Goal: Complete application form: Complete application form

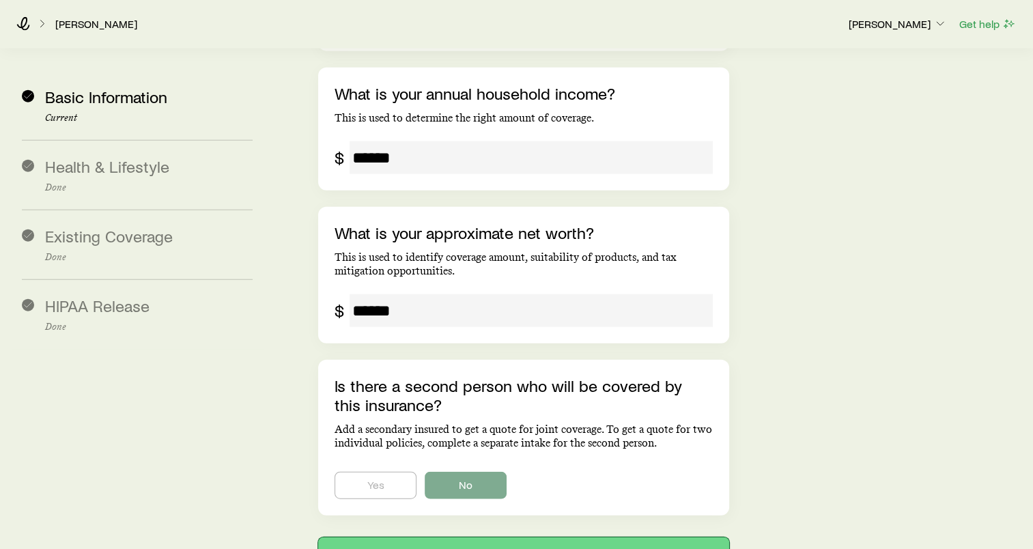
click at [564, 537] on button "Next: Health & Lifestyle" at bounding box center [523, 553] width 411 height 33
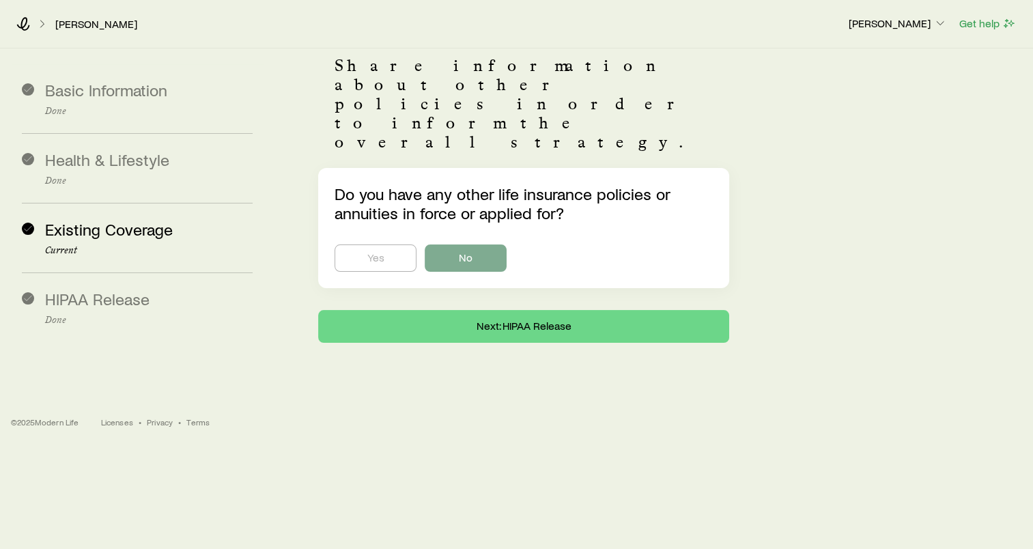
scroll to position [33, 0]
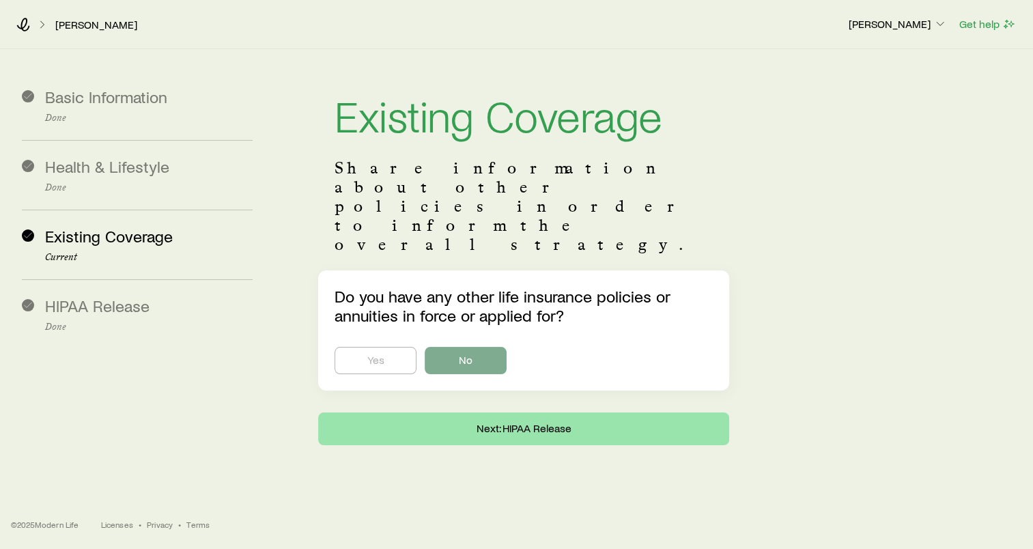
drag, startPoint x: 555, startPoint y: 393, endPoint x: 544, endPoint y: 364, distance: 31.3
click at [555, 393] on div "Basic Information Done Health & Lifestyle Done Existing Coverage Current HIPAA …" at bounding box center [516, 252] width 1033 height 407
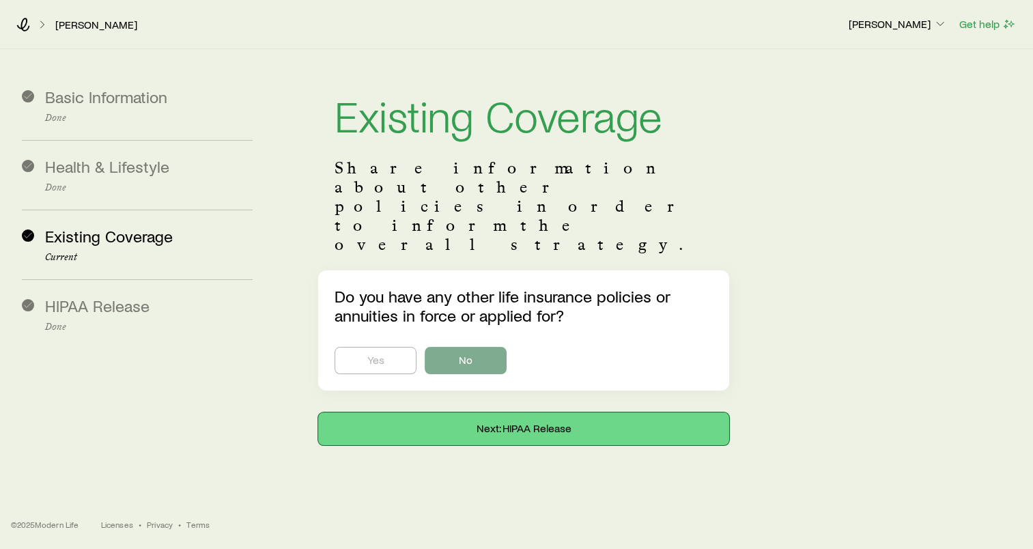
click at [544, 412] on button "Next: HIPAA Release" at bounding box center [523, 428] width 411 height 33
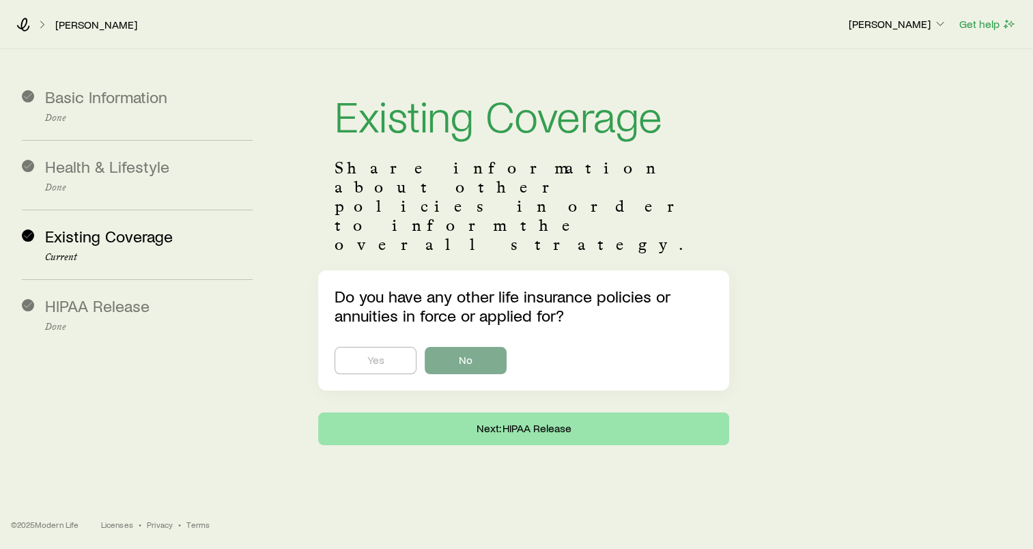
scroll to position [150, 0]
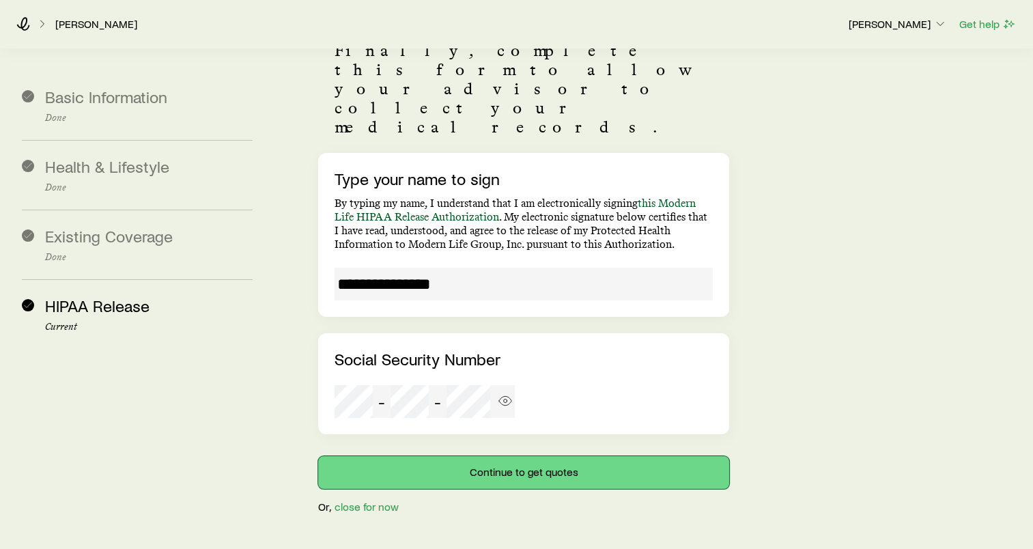
click at [550, 456] on button "Continue to get quotes" at bounding box center [523, 472] width 411 height 33
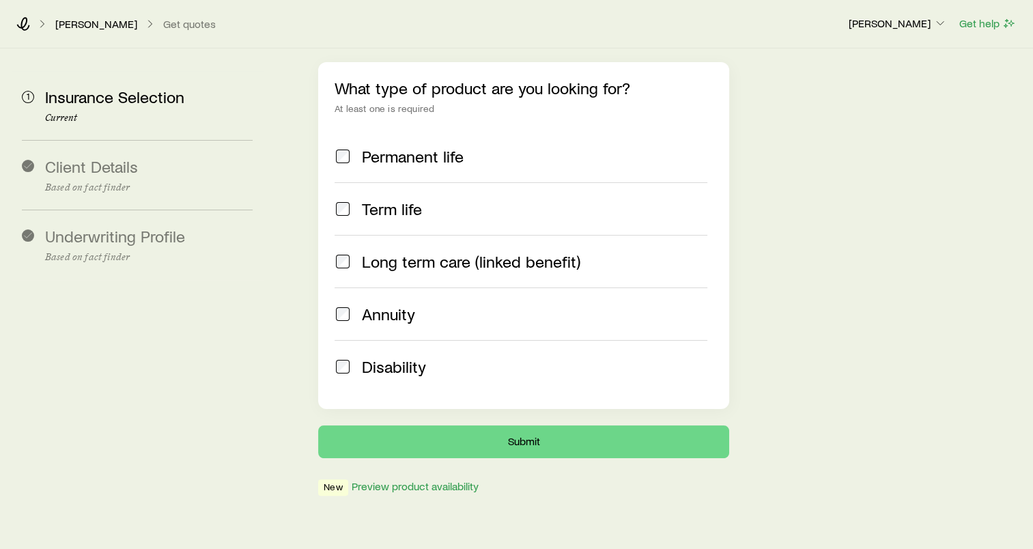
scroll to position [190, 0]
click at [382, 182] on label "Term life" at bounding box center [521, 208] width 373 height 53
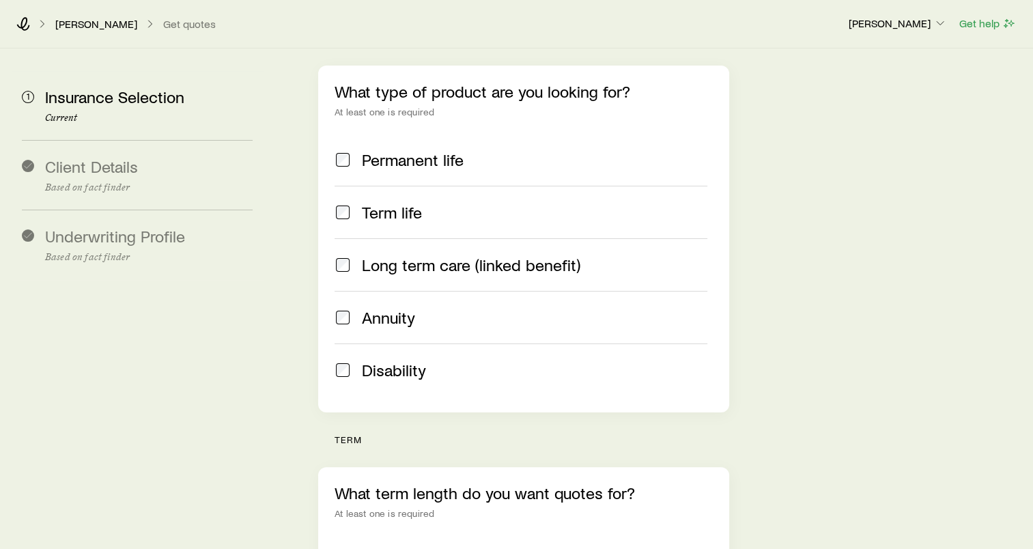
scroll to position [122, 0]
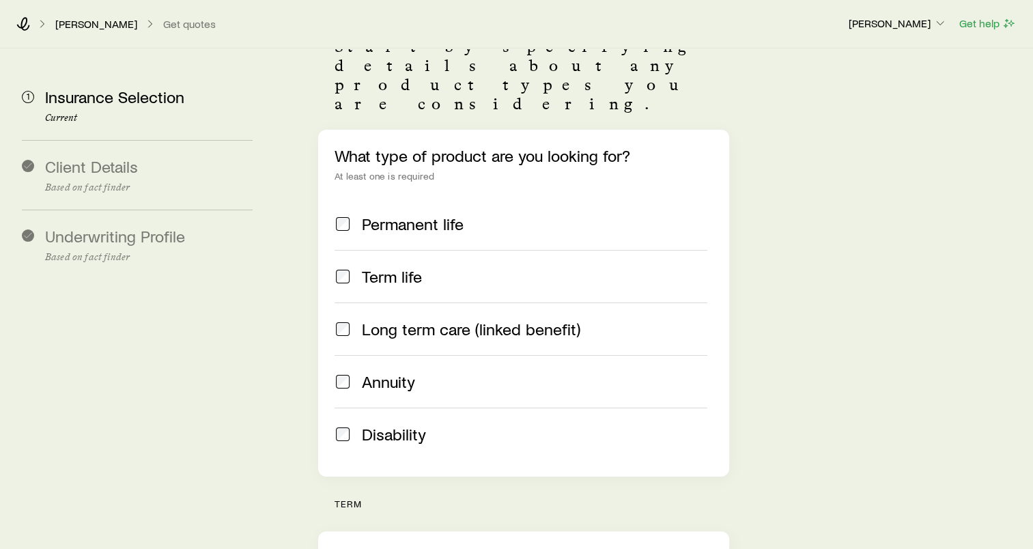
click at [390, 200] on label "Permanent life" at bounding box center [521, 224] width 373 height 52
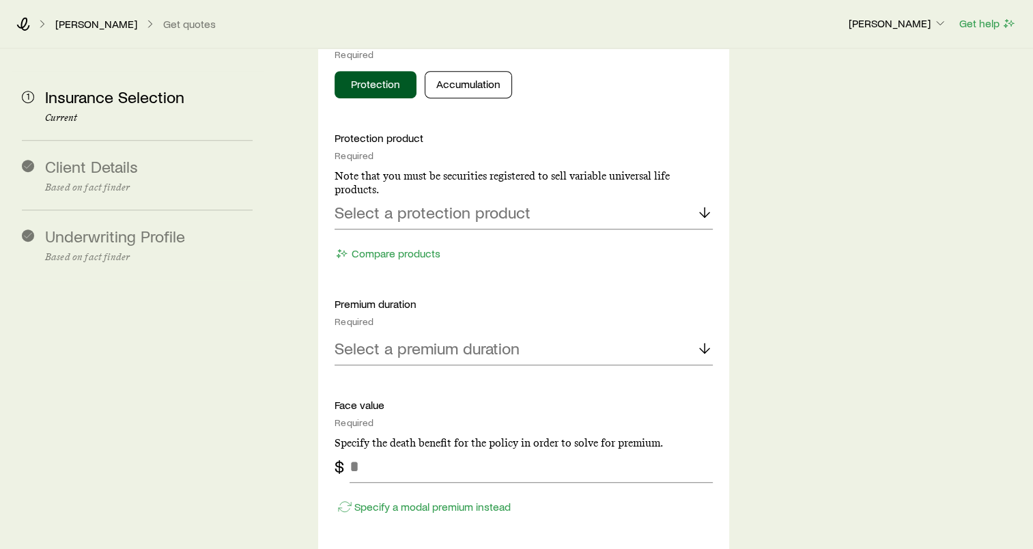
scroll to position [736, 0]
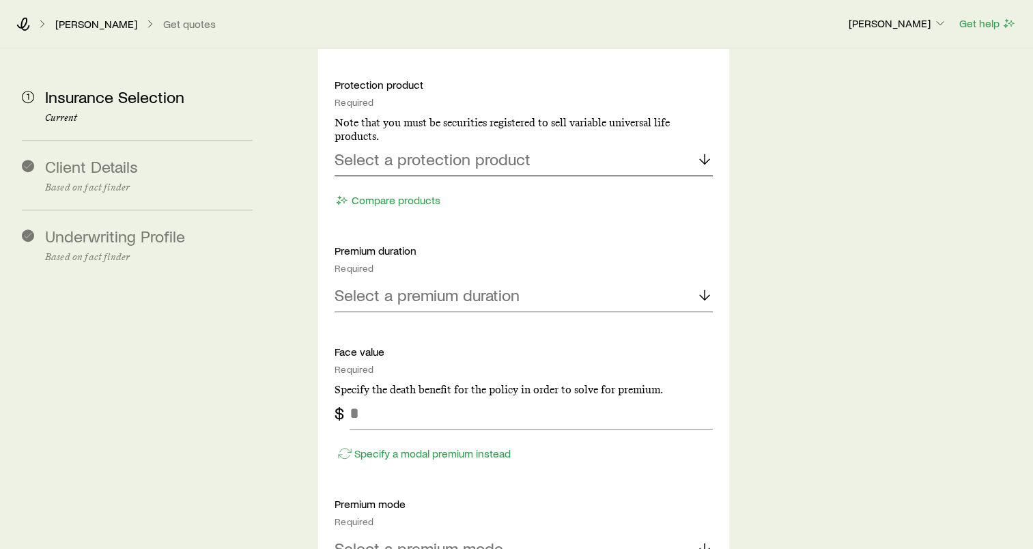
click at [449, 143] on div "Select a protection product" at bounding box center [524, 159] width 378 height 33
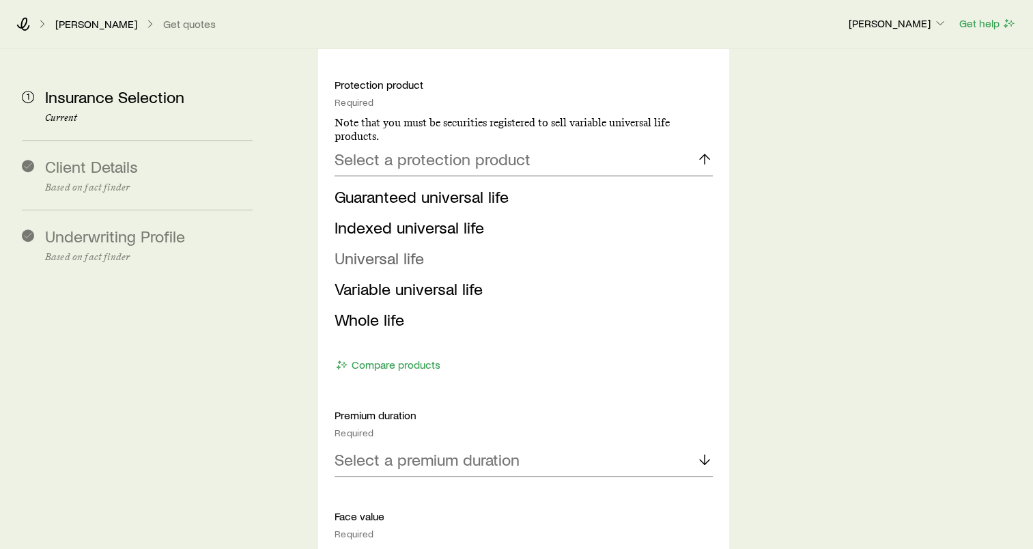
click at [378, 248] on span "Universal life" at bounding box center [379, 258] width 89 height 20
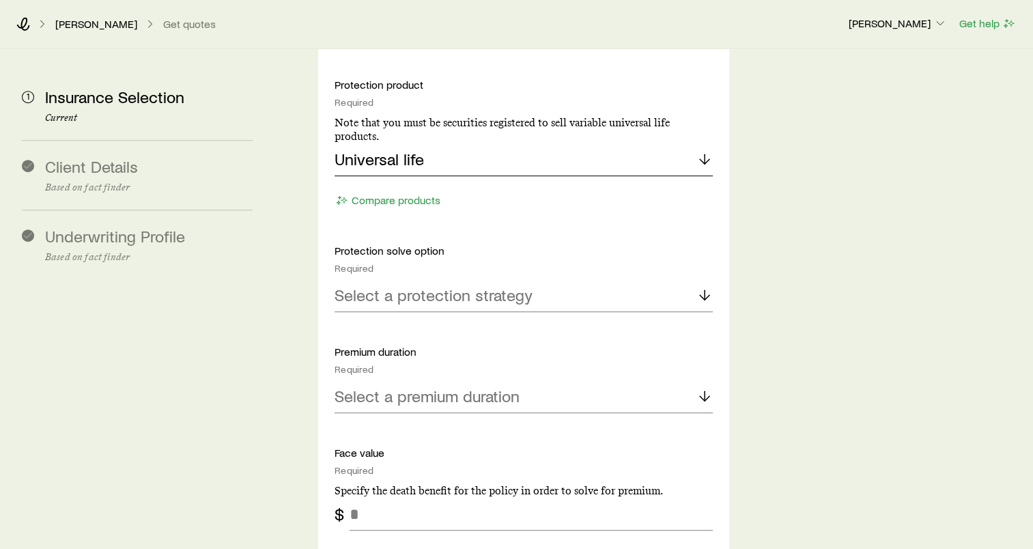
click at [462, 143] on div "Universal life" at bounding box center [524, 159] width 378 height 33
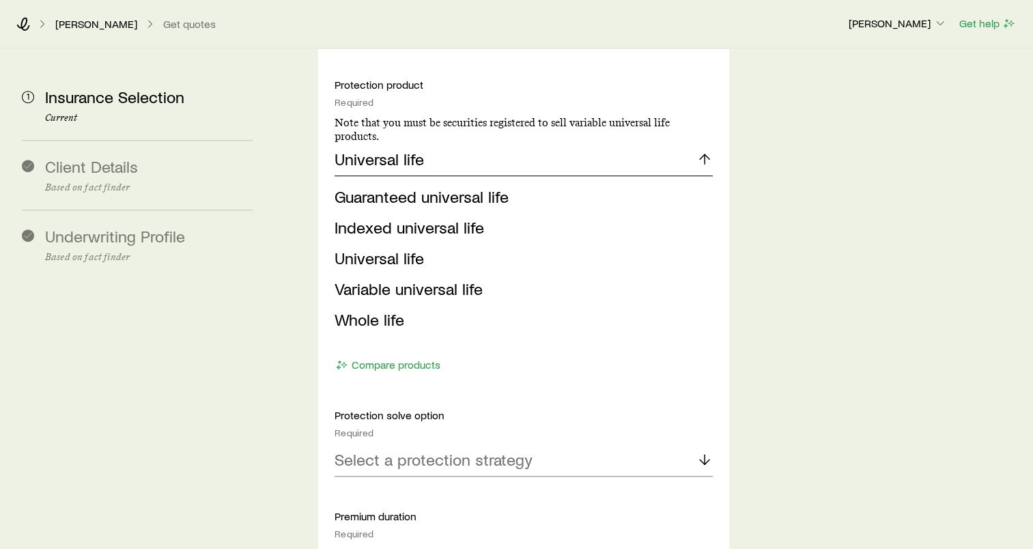
click at [462, 143] on div "Universal life" at bounding box center [524, 159] width 378 height 33
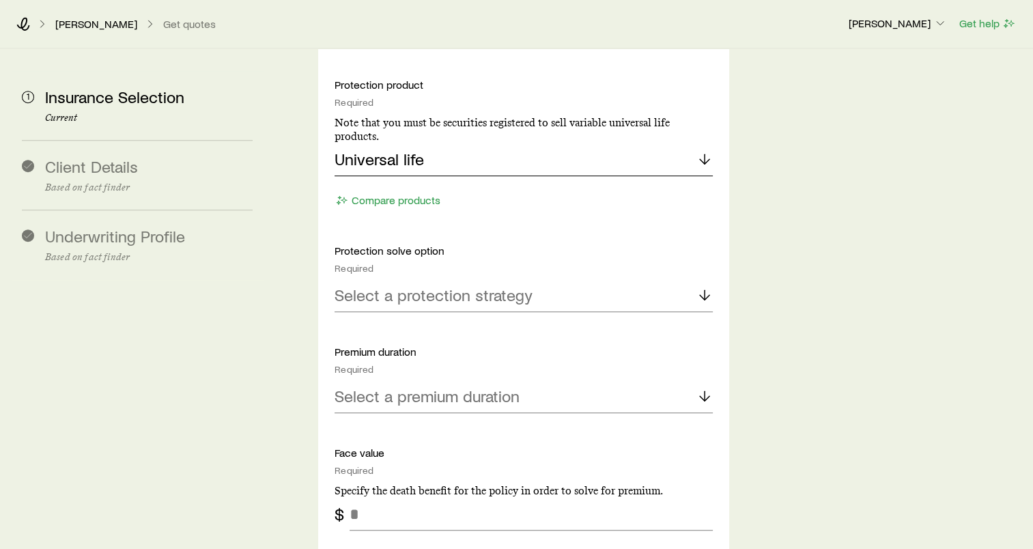
click at [462, 143] on div "Universal life" at bounding box center [524, 159] width 378 height 33
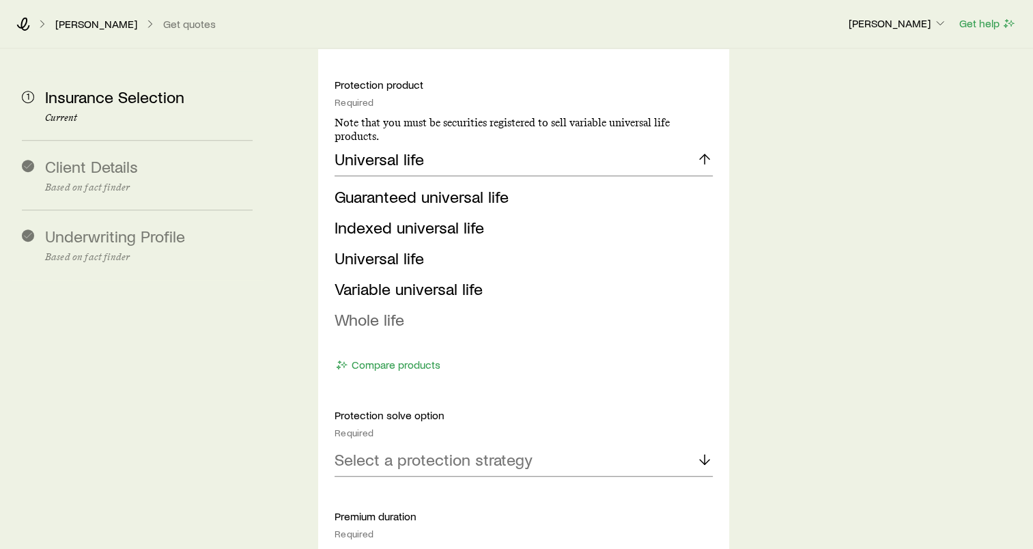
click at [400, 309] on span "Whole life" at bounding box center [370, 319] width 70 height 20
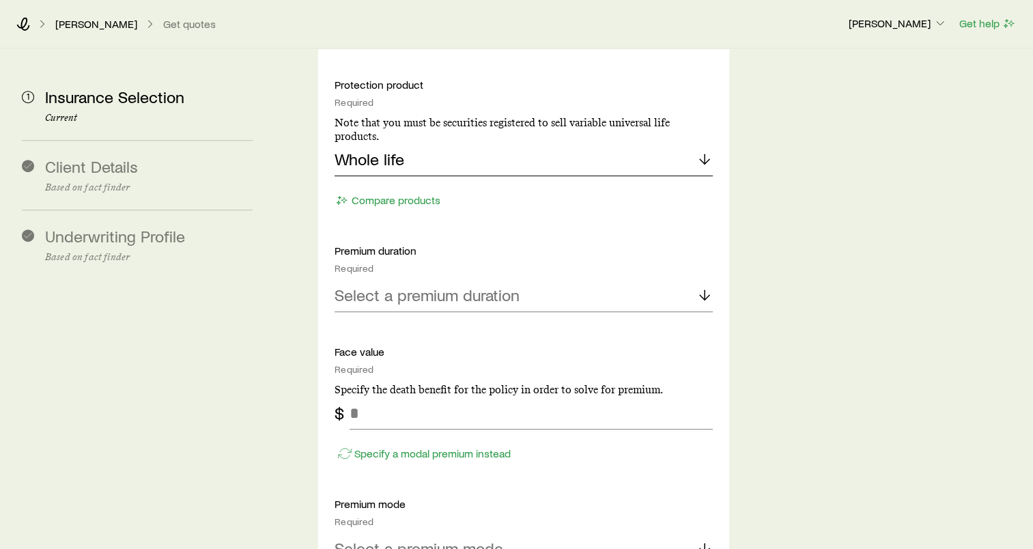
click at [458, 143] on div "Whole life" at bounding box center [524, 159] width 378 height 33
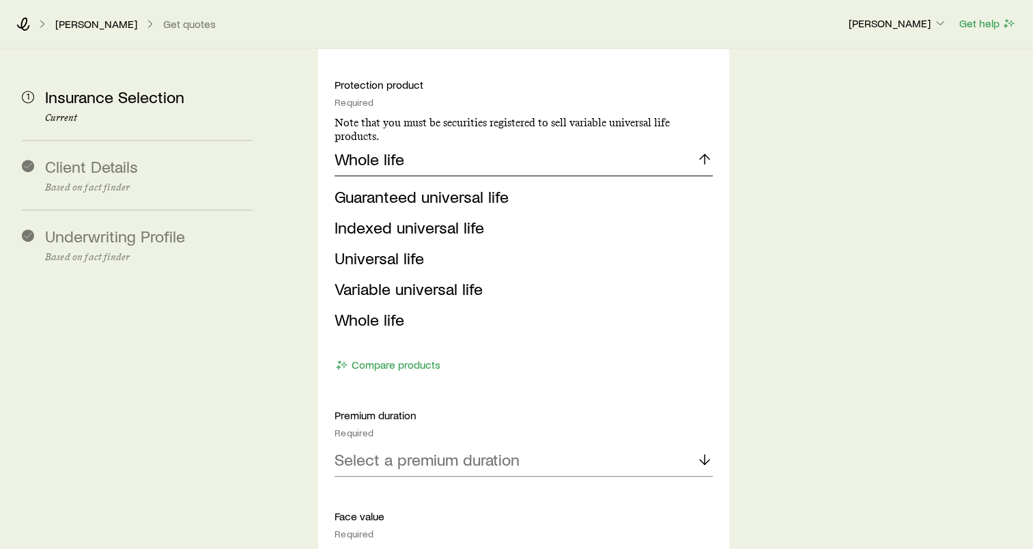
click at [458, 143] on div "Whole life" at bounding box center [524, 159] width 378 height 33
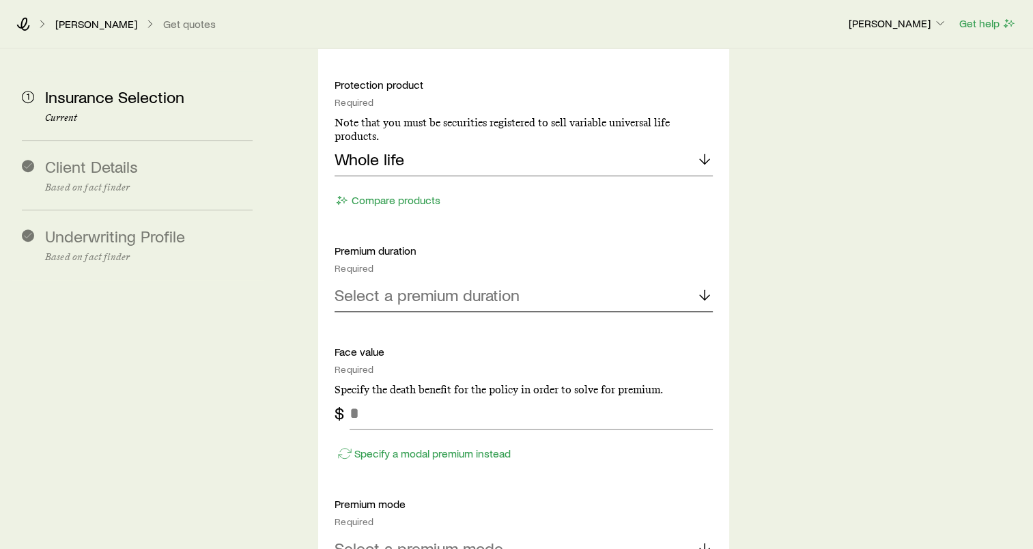
click at [504, 285] on p "Select a premium duration" at bounding box center [427, 294] width 185 height 19
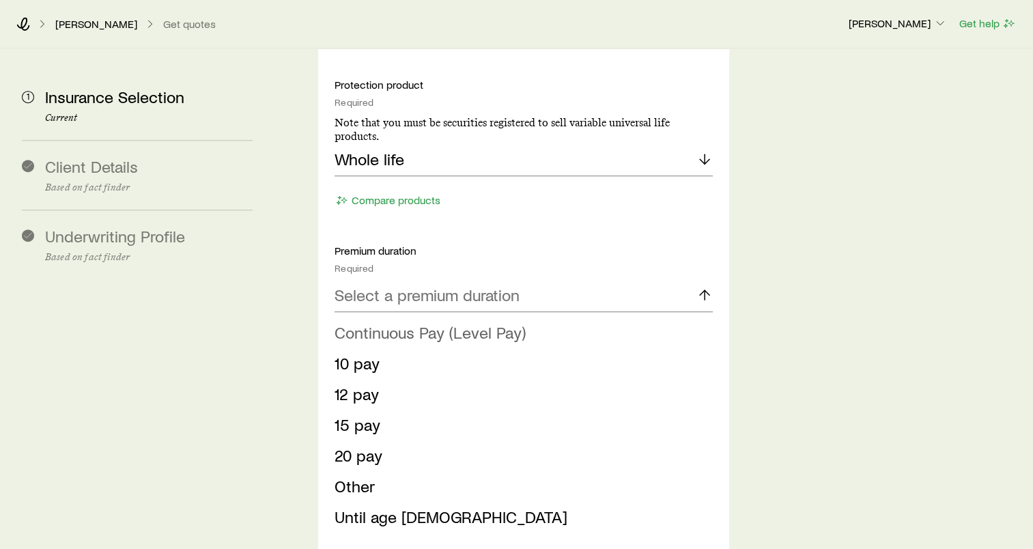
click at [451, 322] on span "Continuous Pay (Level Pay)" at bounding box center [430, 332] width 191 height 20
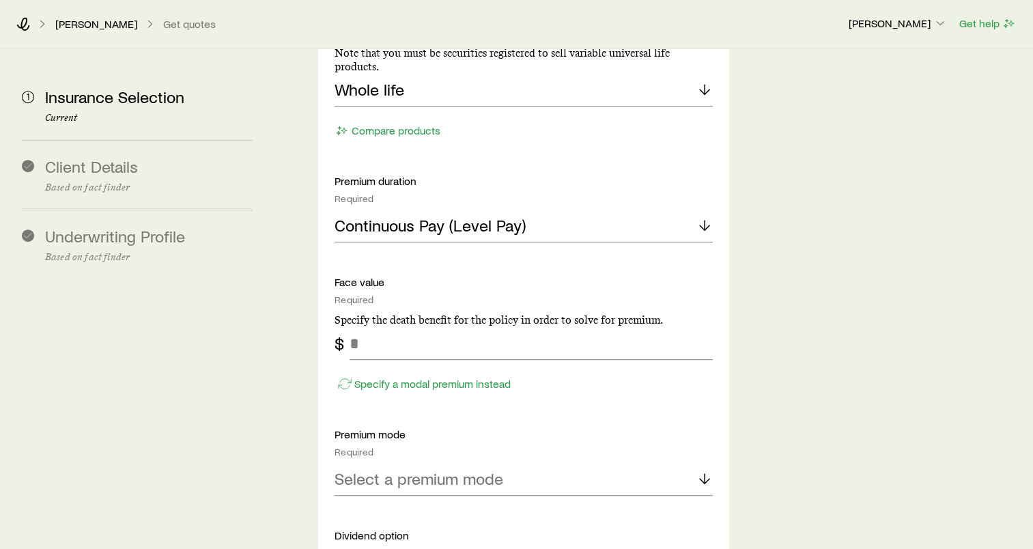
scroll to position [872, 0]
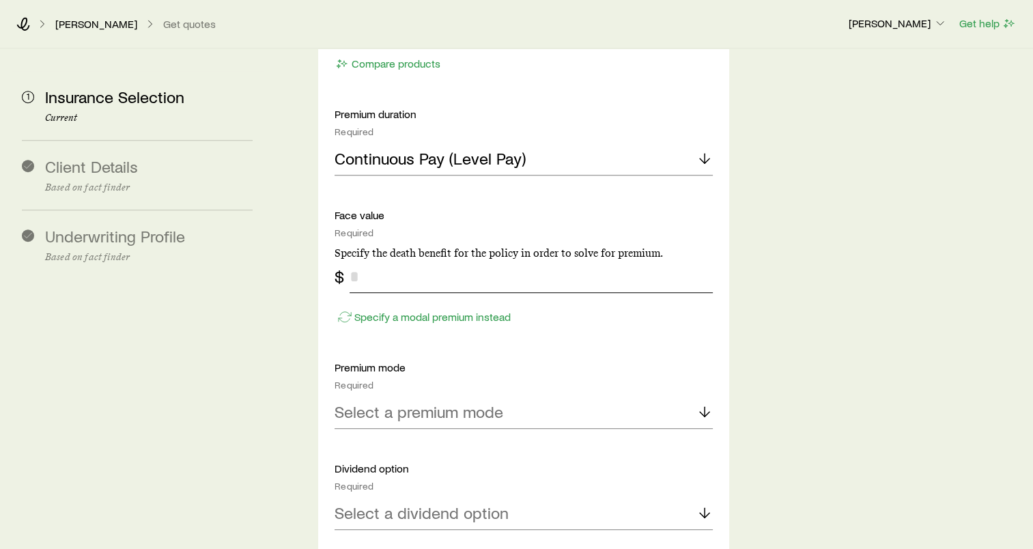
click at [438, 260] on input "tel" at bounding box center [531, 276] width 363 height 33
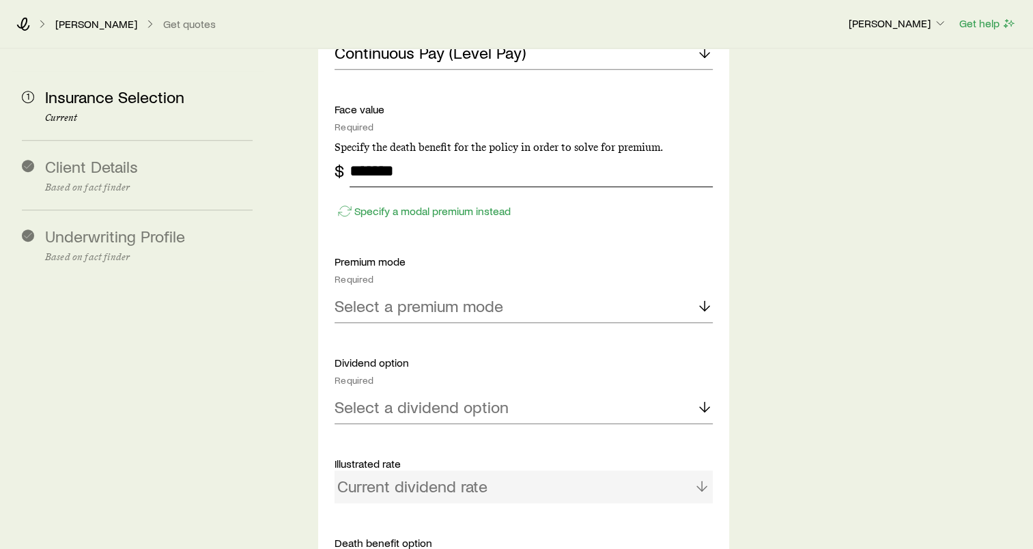
scroll to position [1009, 0]
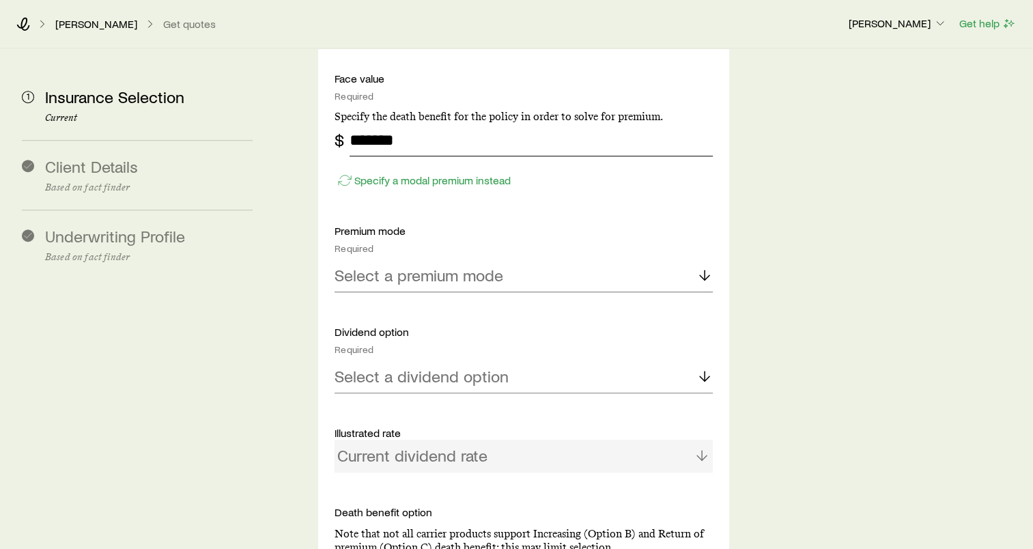
type input "*******"
click at [509, 259] on div "Select a premium mode" at bounding box center [524, 275] width 378 height 33
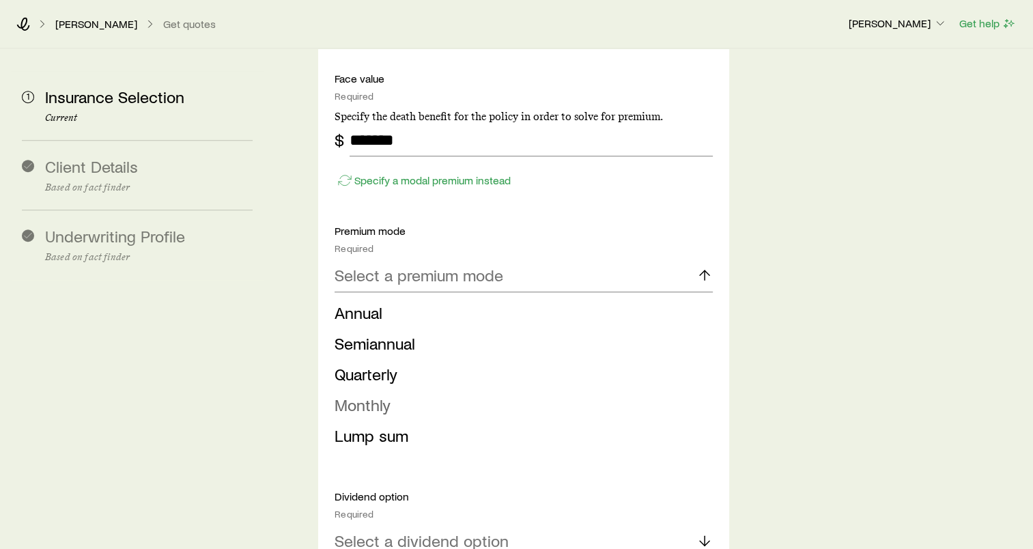
click at [375, 395] on span "Monthly" at bounding box center [363, 405] width 56 height 20
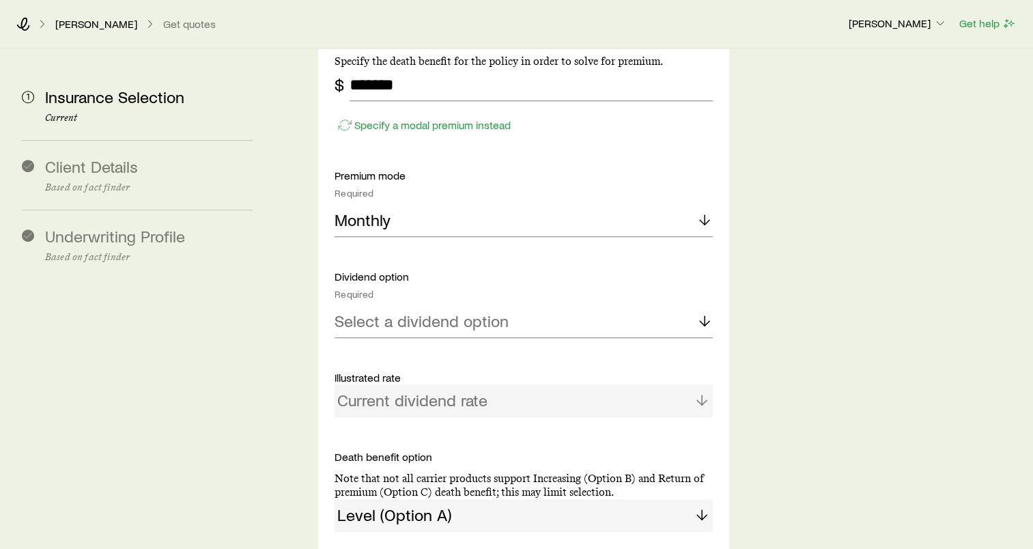
scroll to position [1146, 0]
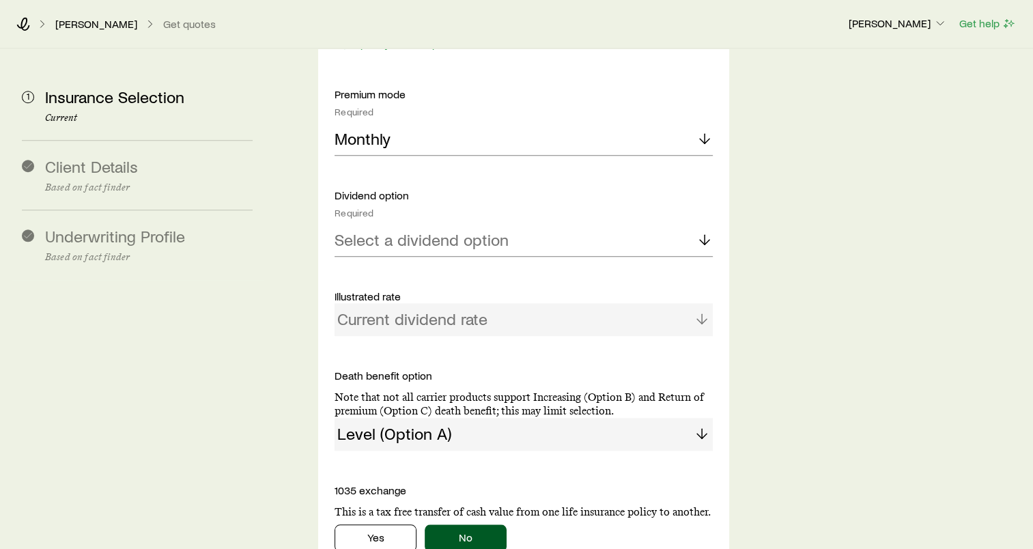
click at [414, 217] on div "Protection product Required Note that you must be securities registered to sell…" at bounding box center [524, 59] width 378 height 782
click at [414, 230] on p "Select a dividend option" at bounding box center [422, 239] width 174 height 19
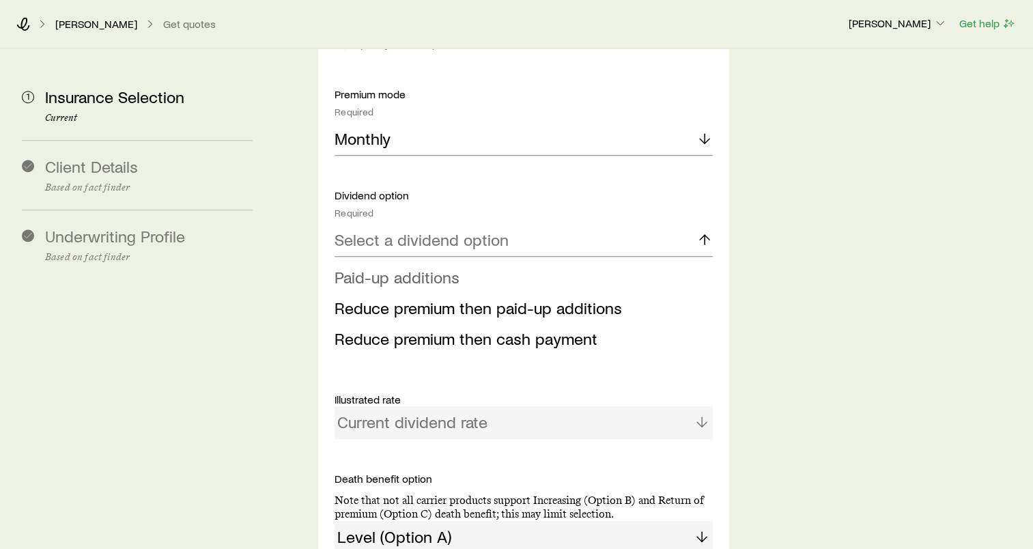
click at [427, 262] on li "Paid-up additions" at bounding box center [520, 277] width 370 height 31
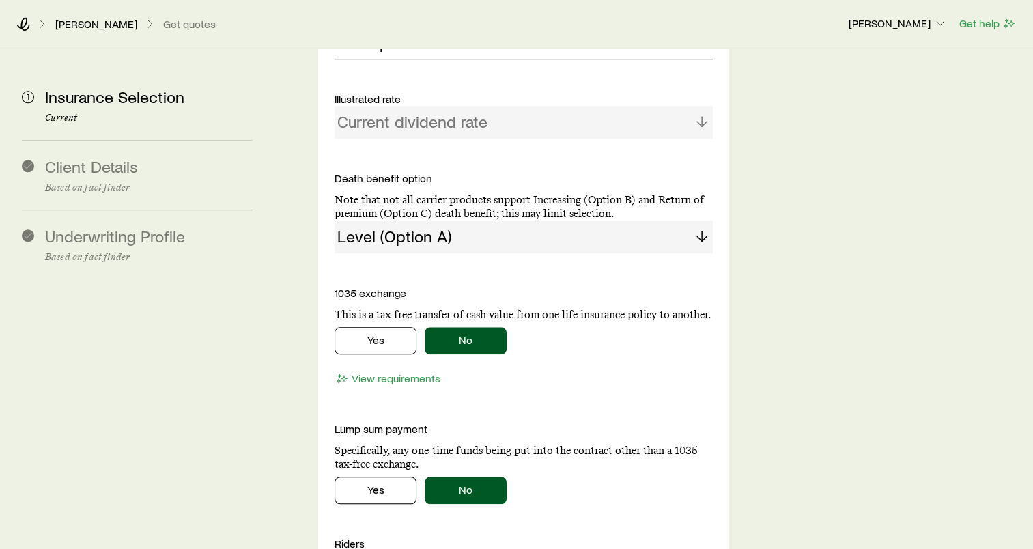
scroll to position [1350, 0]
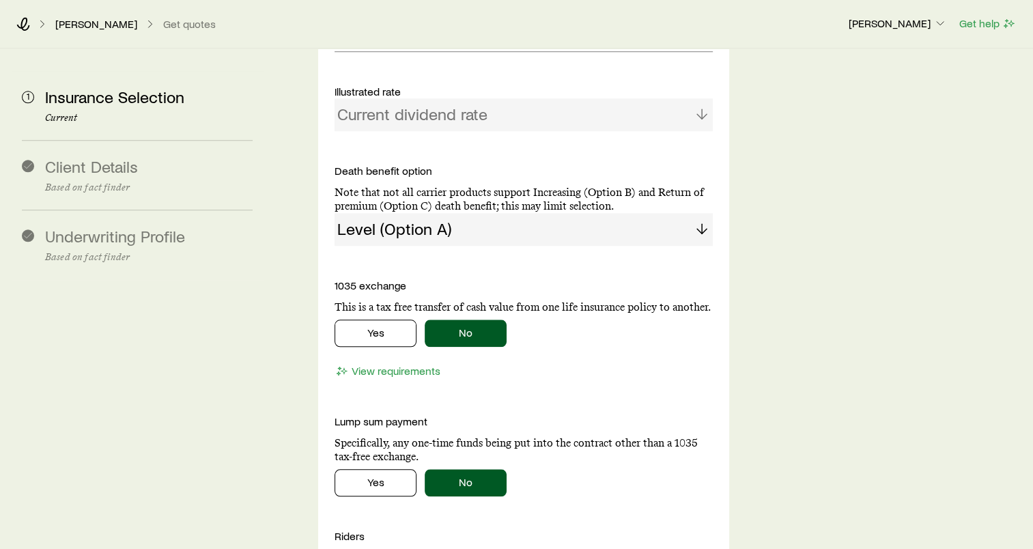
click at [436, 213] on div "Level (Option A)" at bounding box center [524, 229] width 378 height 33
click at [702, 213] on div "Level (Option A)" at bounding box center [524, 229] width 378 height 33
click at [694, 213] on div "Level (Option A)" at bounding box center [524, 229] width 378 height 33
click at [573, 279] on p "1035 exchange" at bounding box center [524, 286] width 378 height 14
click at [530, 213] on div "Level (Option A)" at bounding box center [524, 229] width 378 height 33
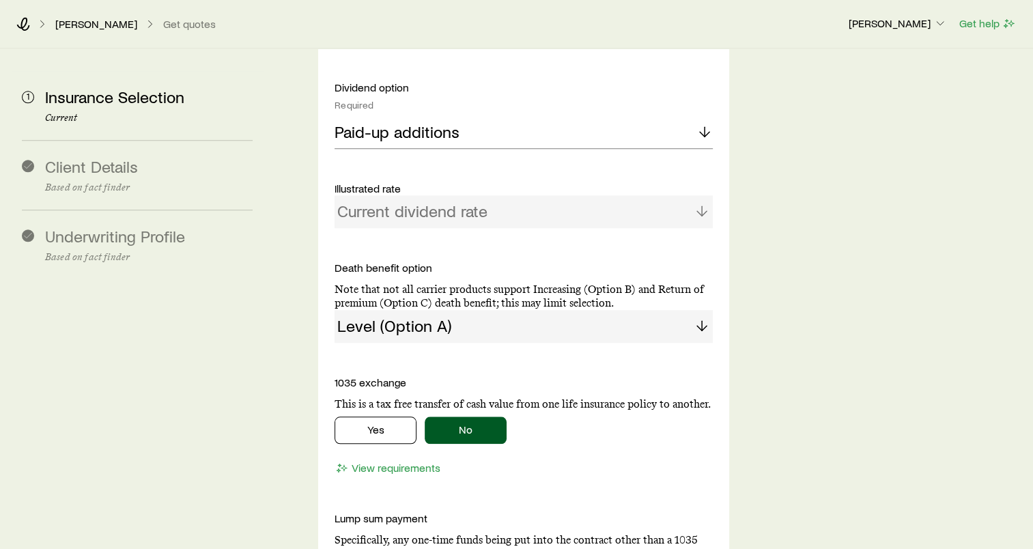
scroll to position [1214, 0]
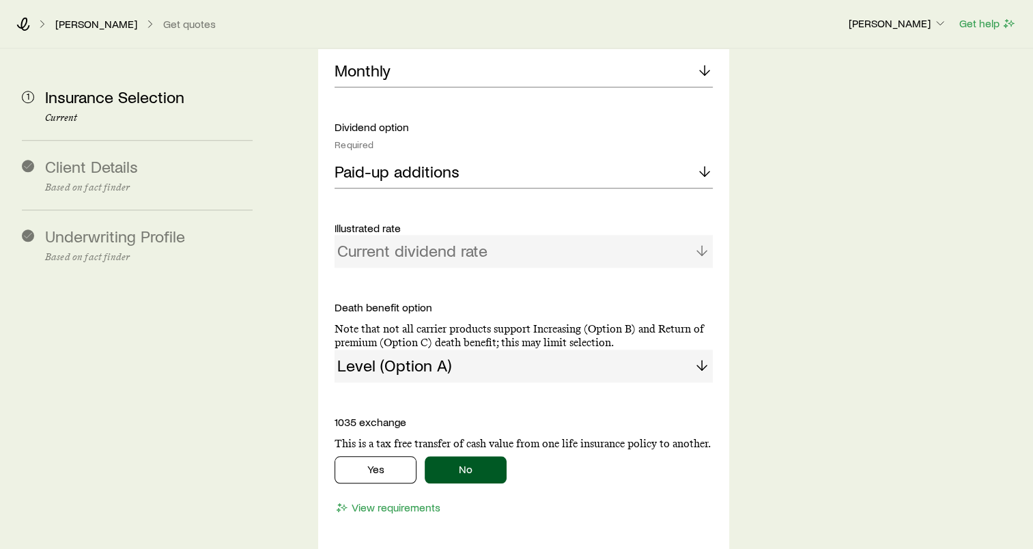
click at [459, 235] on div "Current dividend rate" at bounding box center [524, 251] width 378 height 33
click at [705, 235] on div "Current dividend rate" at bounding box center [524, 251] width 378 height 33
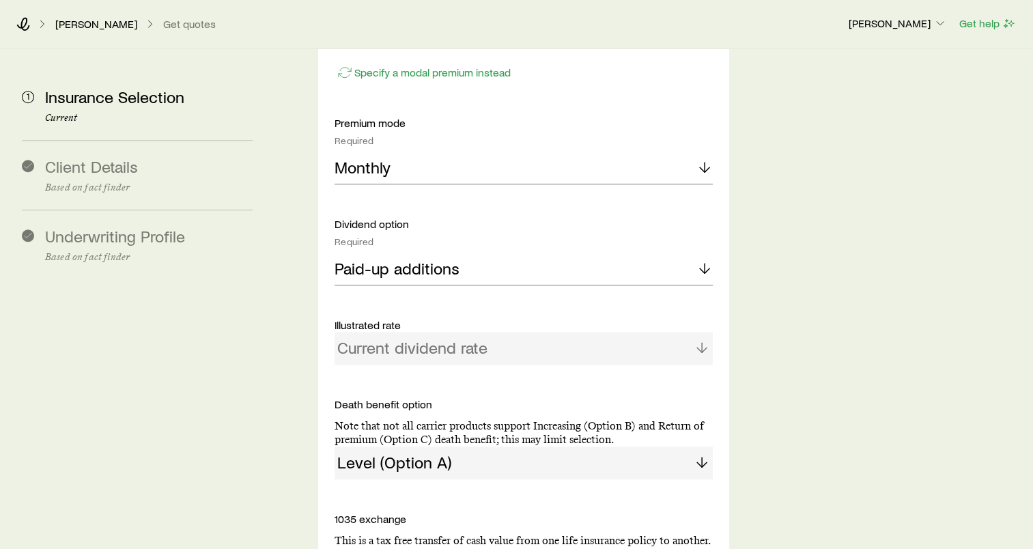
scroll to position [1077, 0]
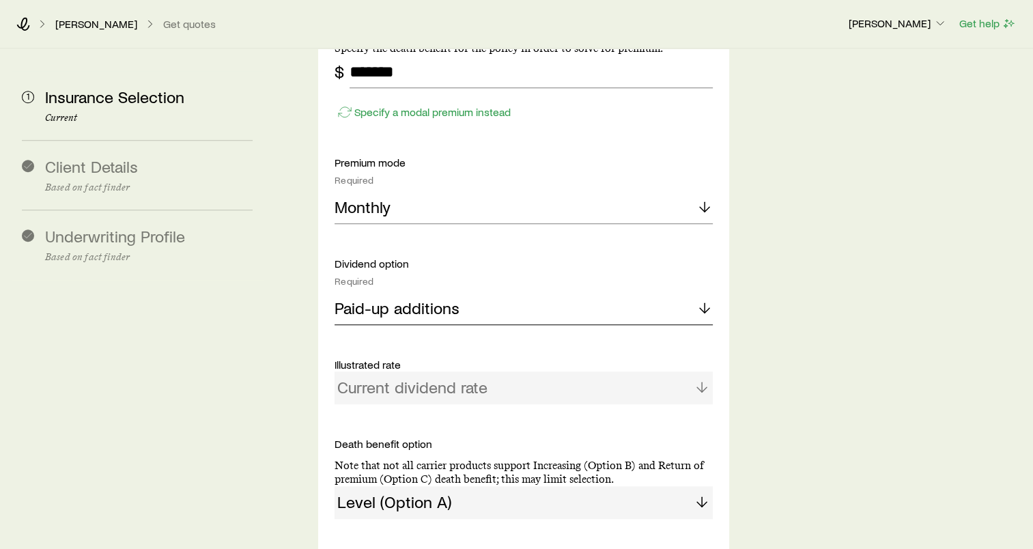
click at [498, 292] on div "Paid-up additions" at bounding box center [524, 308] width 378 height 33
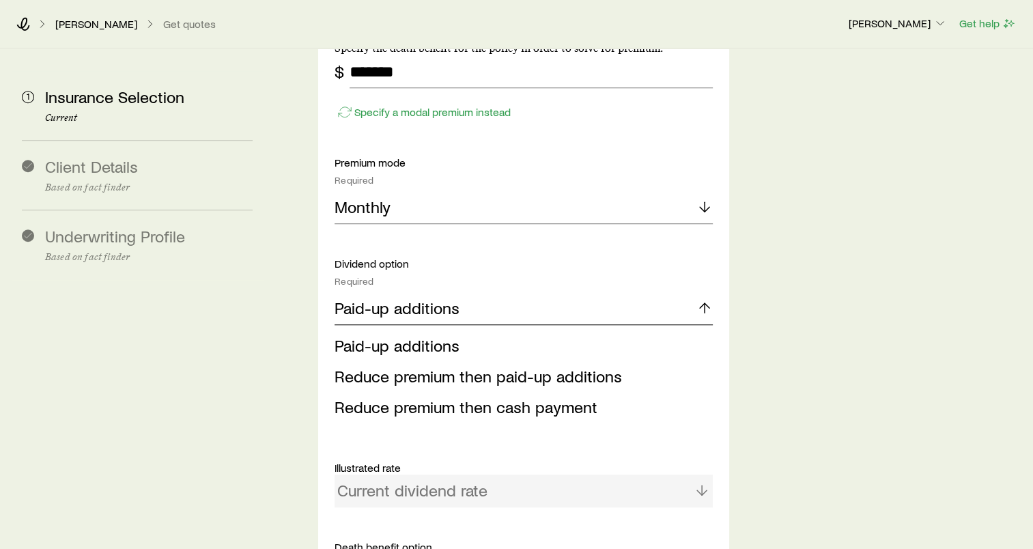
click at [497, 292] on div "Paid-up additions" at bounding box center [524, 308] width 378 height 33
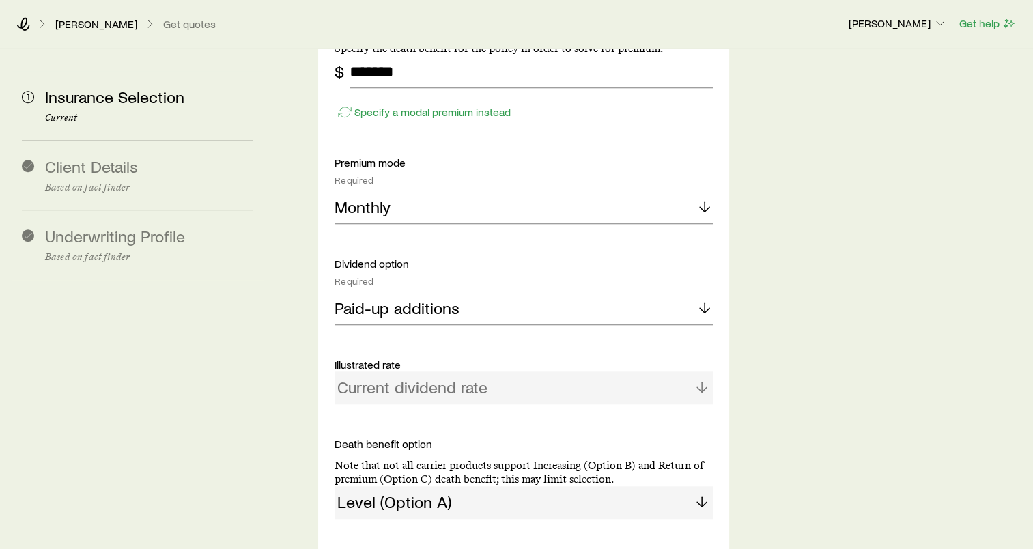
click at [487, 358] on p "Illustrated rate" at bounding box center [524, 365] width 378 height 14
click at [490, 371] on div "Current dividend rate" at bounding box center [524, 387] width 378 height 33
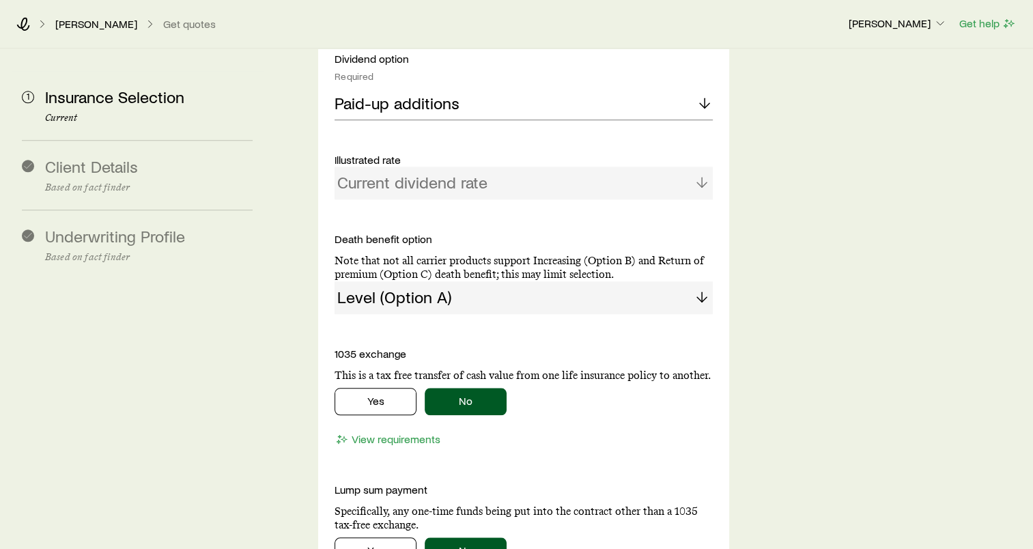
click at [457, 281] on div "Level (Option A)" at bounding box center [524, 297] width 378 height 33
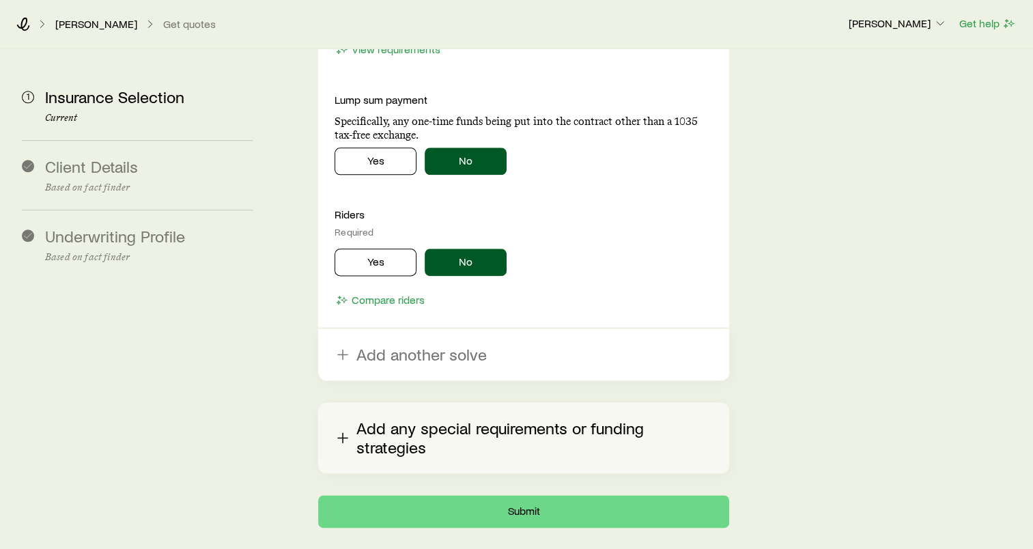
scroll to position [1692, 0]
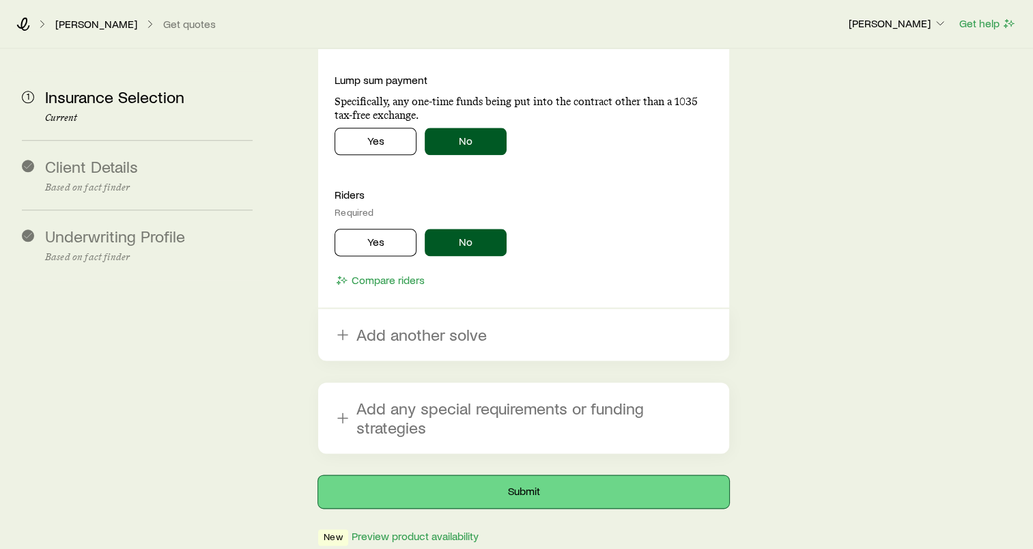
click at [472, 475] on button "Submit" at bounding box center [523, 491] width 411 height 33
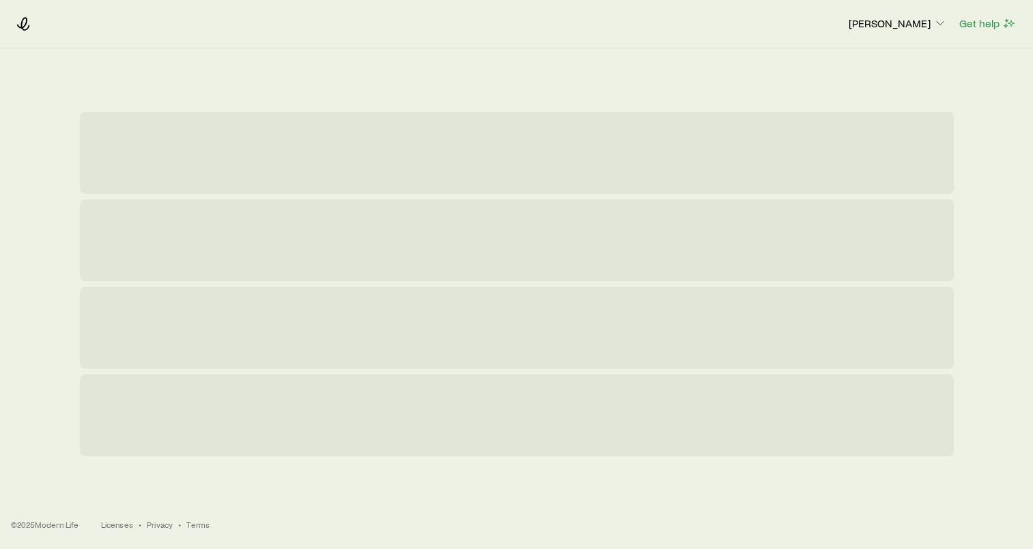
scroll to position [0, 0]
